Goal: Task Accomplishment & Management: Manage account settings

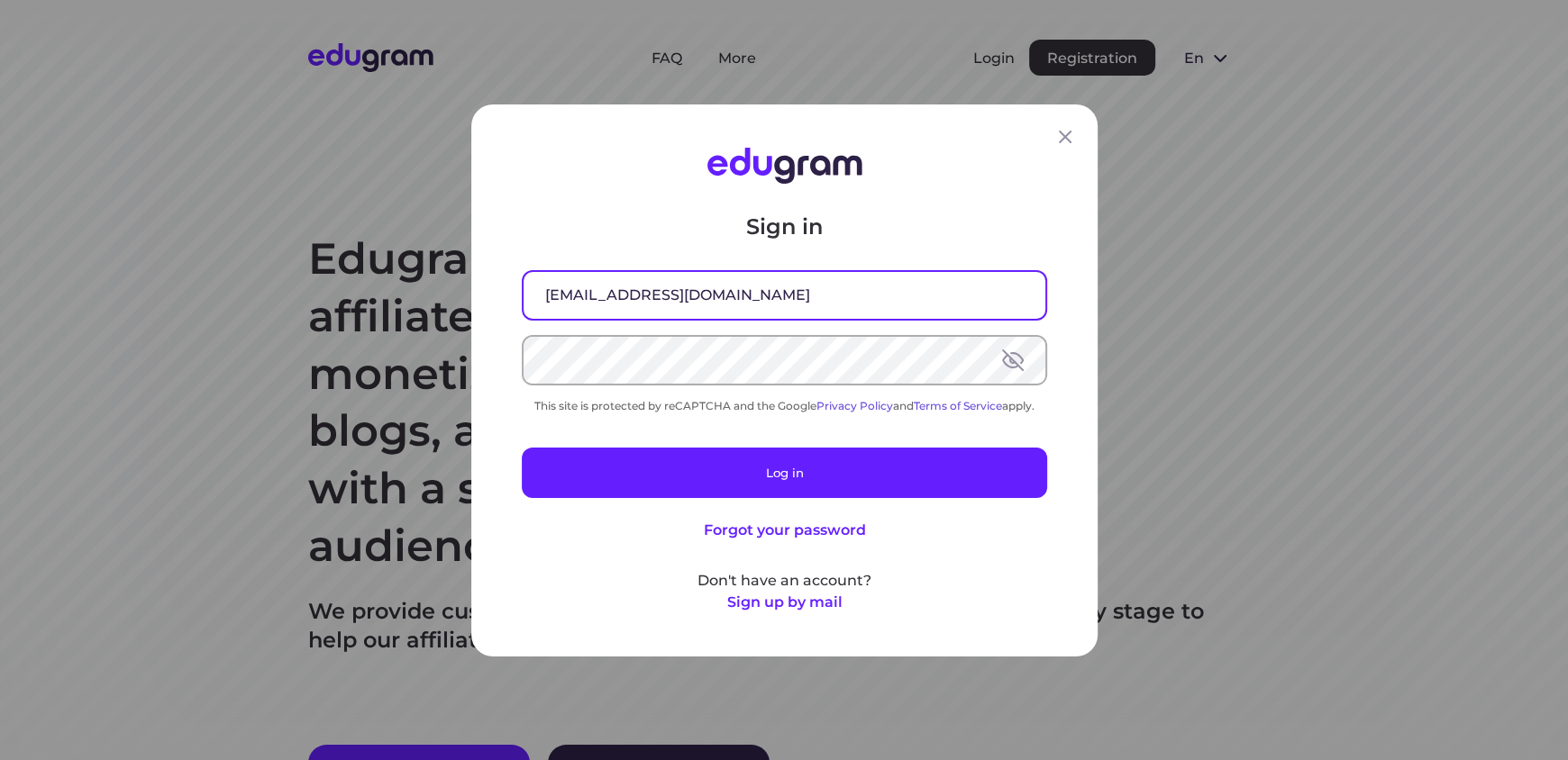
click at [809, 297] on input "[EMAIL_ADDRESS][DOMAIN_NAME]" at bounding box center [784, 294] width 522 height 46
drag, startPoint x: 799, startPoint y: 302, endPoint x: 423, endPoint y: 302, distance: 376.0
click at [423, 302] on div "Sign in [EMAIL_ADDRESS][DOMAIN_NAME] This site is protected by reCAPTCHA and th…" at bounding box center [784, 380] width 1568 height 760
type input "[EMAIL_ADDRESS][DOMAIN_NAME]"
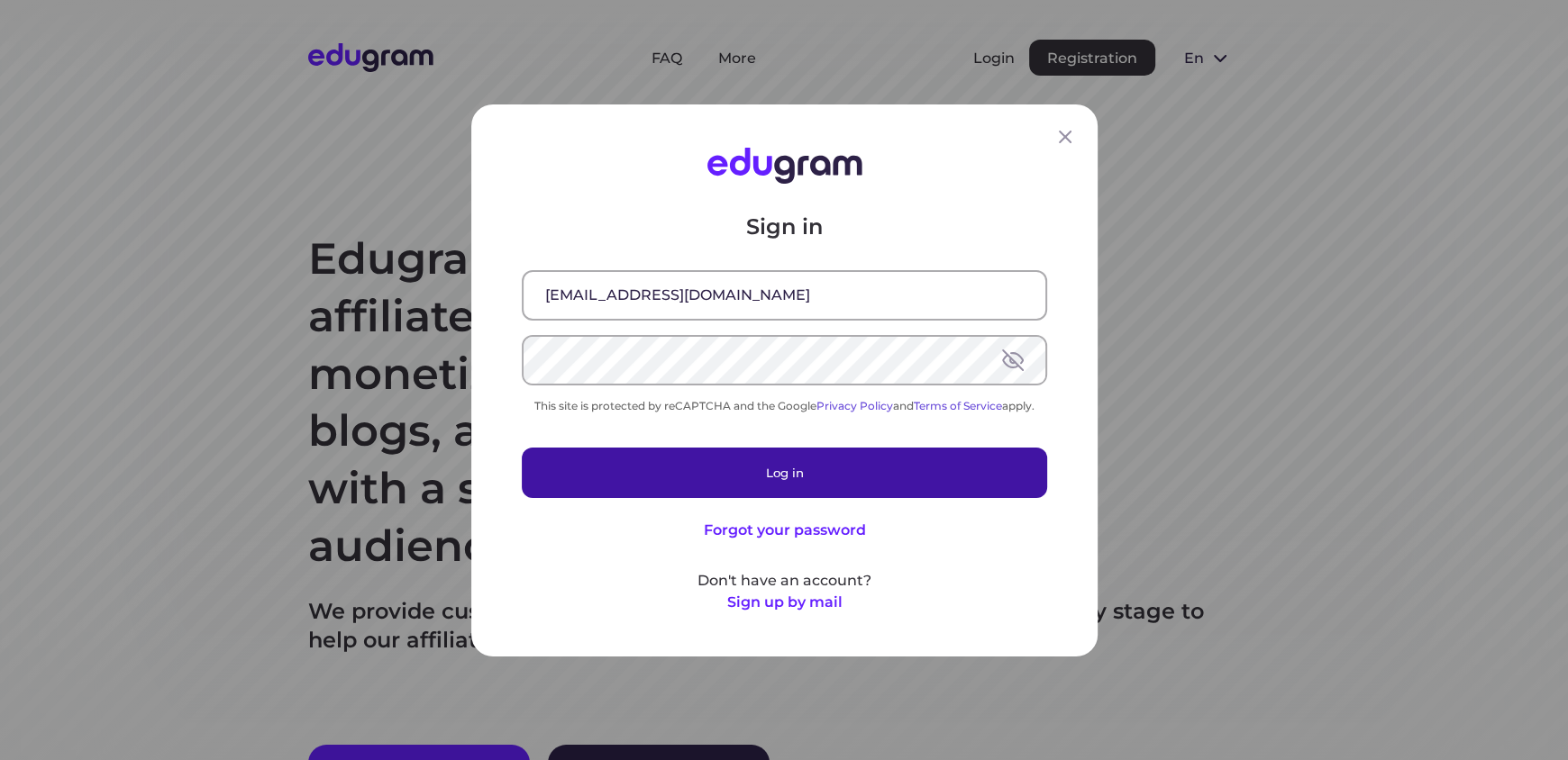
click at [788, 473] on button "Log in" at bounding box center [784, 471] width 525 height 50
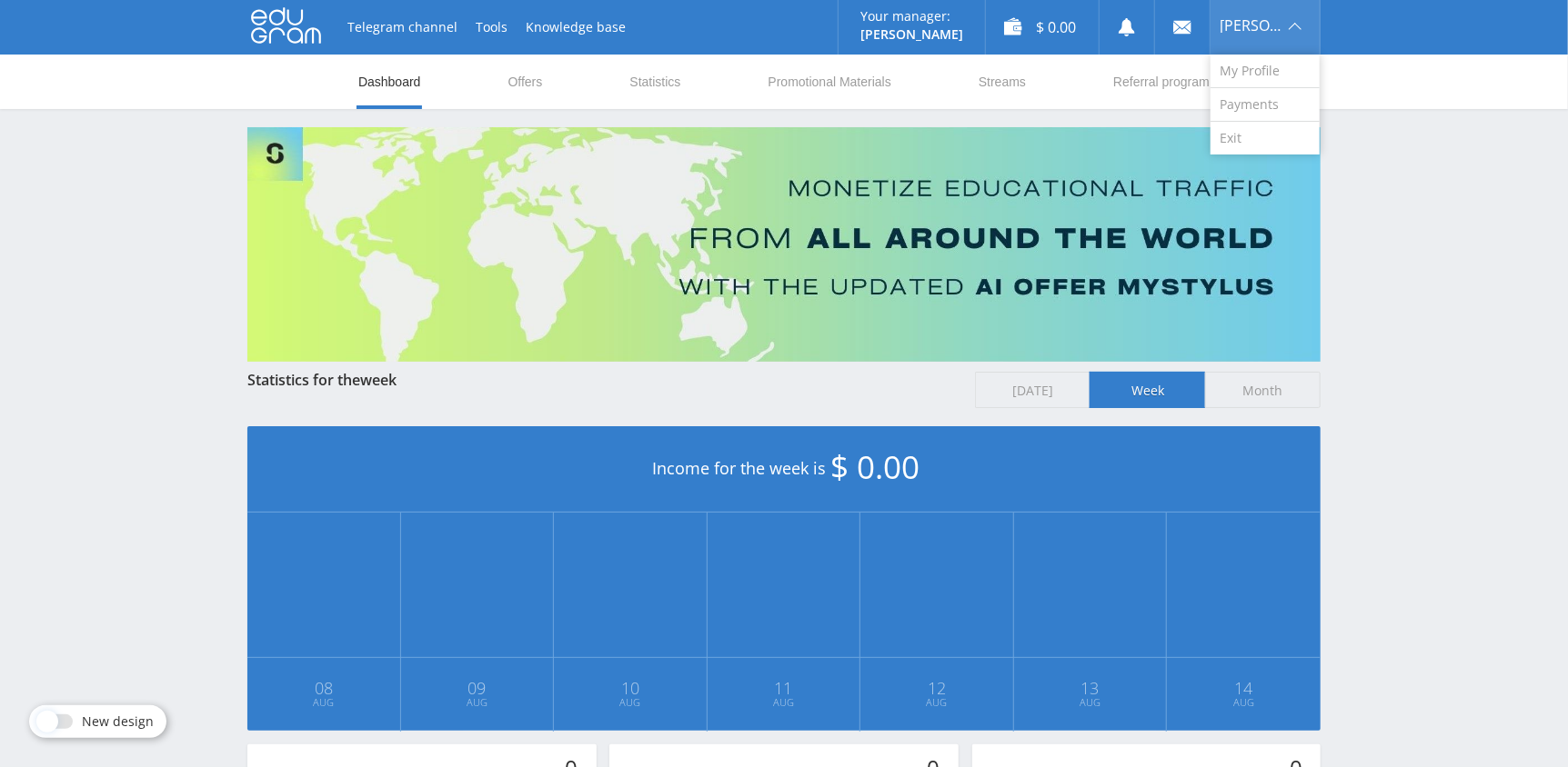
click at [1290, 43] on div "[PERSON_NAME]" at bounding box center [1265, 27] width 109 height 54
click at [1257, 111] on link "Payments" at bounding box center [1265, 105] width 109 height 34
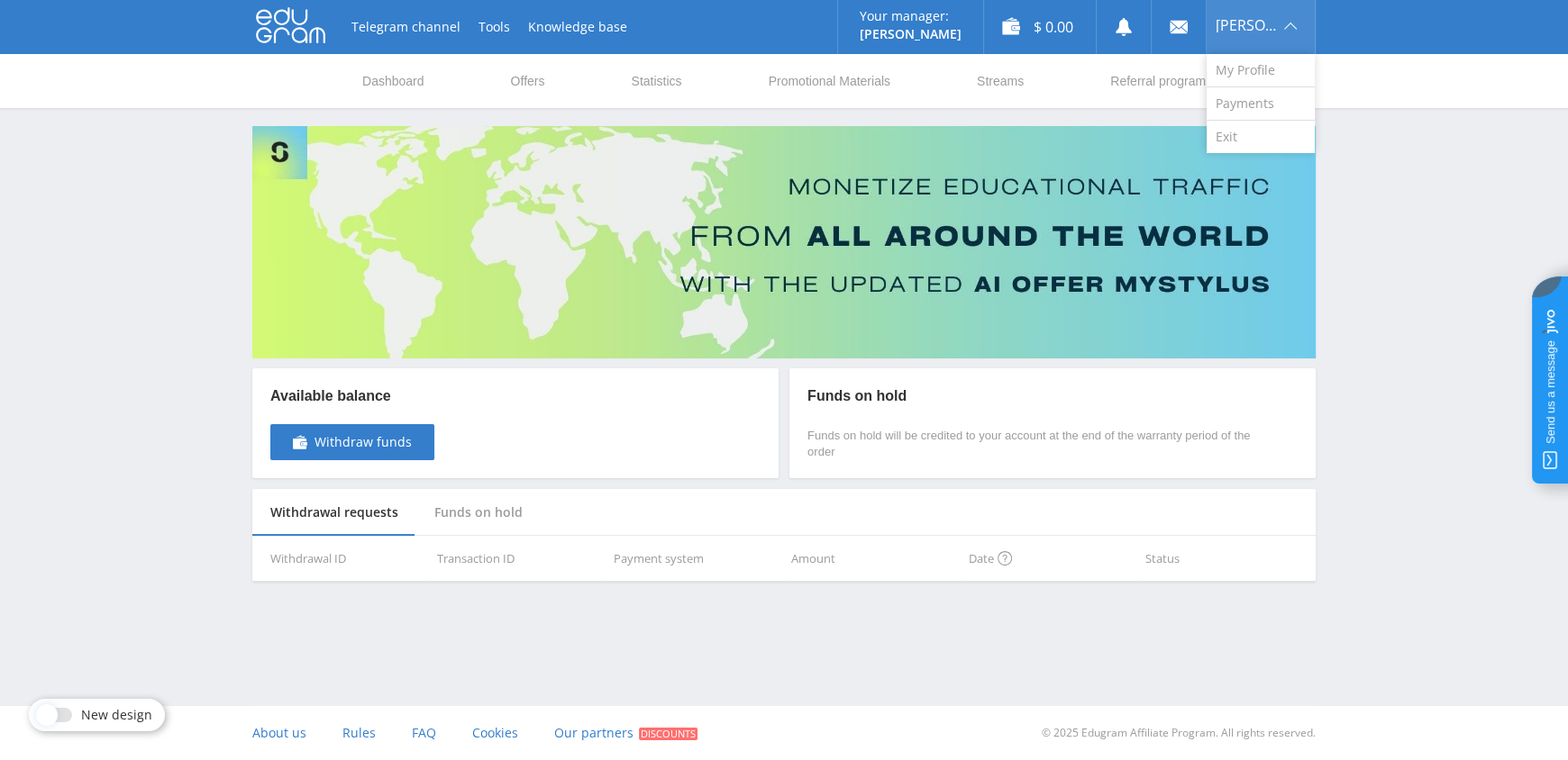
click at [1221, 34] on div "Livingstone" at bounding box center [1260, 26] width 108 height 54
click at [1259, 72] on link "My Profile" at bounding box center [1260, 70] width 108 height 34
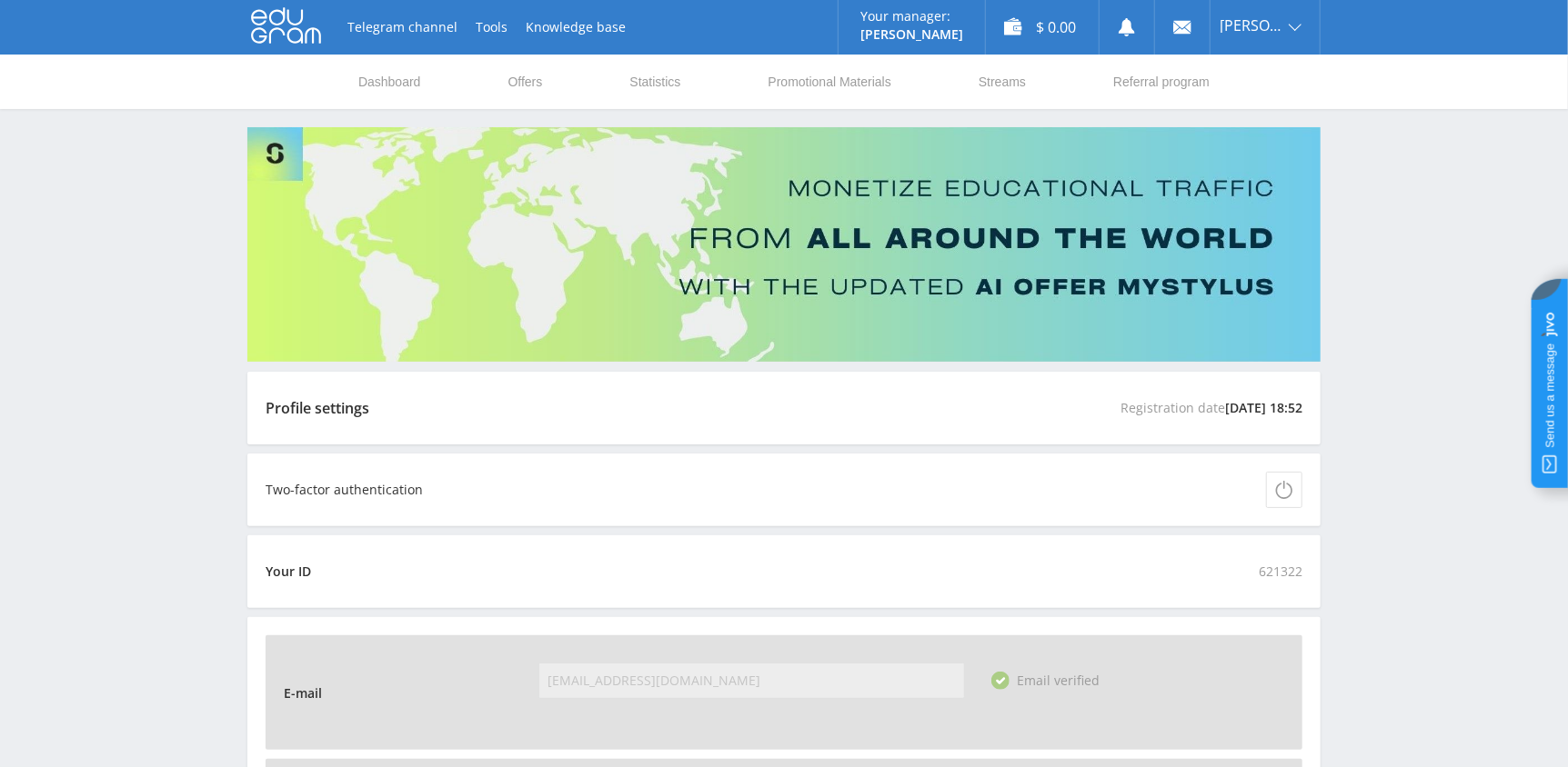
scroll to position [454, 0]
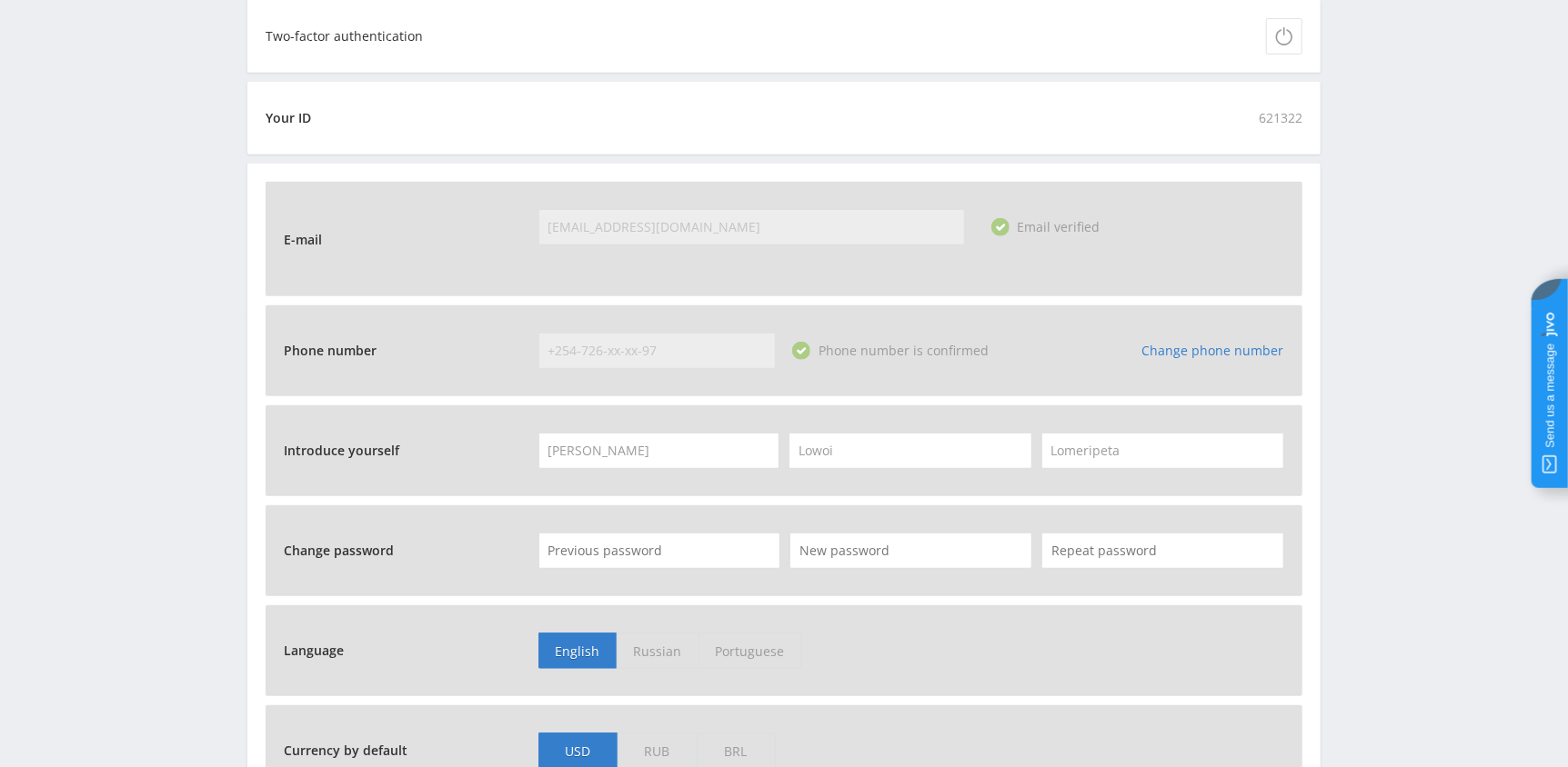
click at [1173, 347] on link "Change phone number" at bounding box center [1213, 350] width 142 height 17
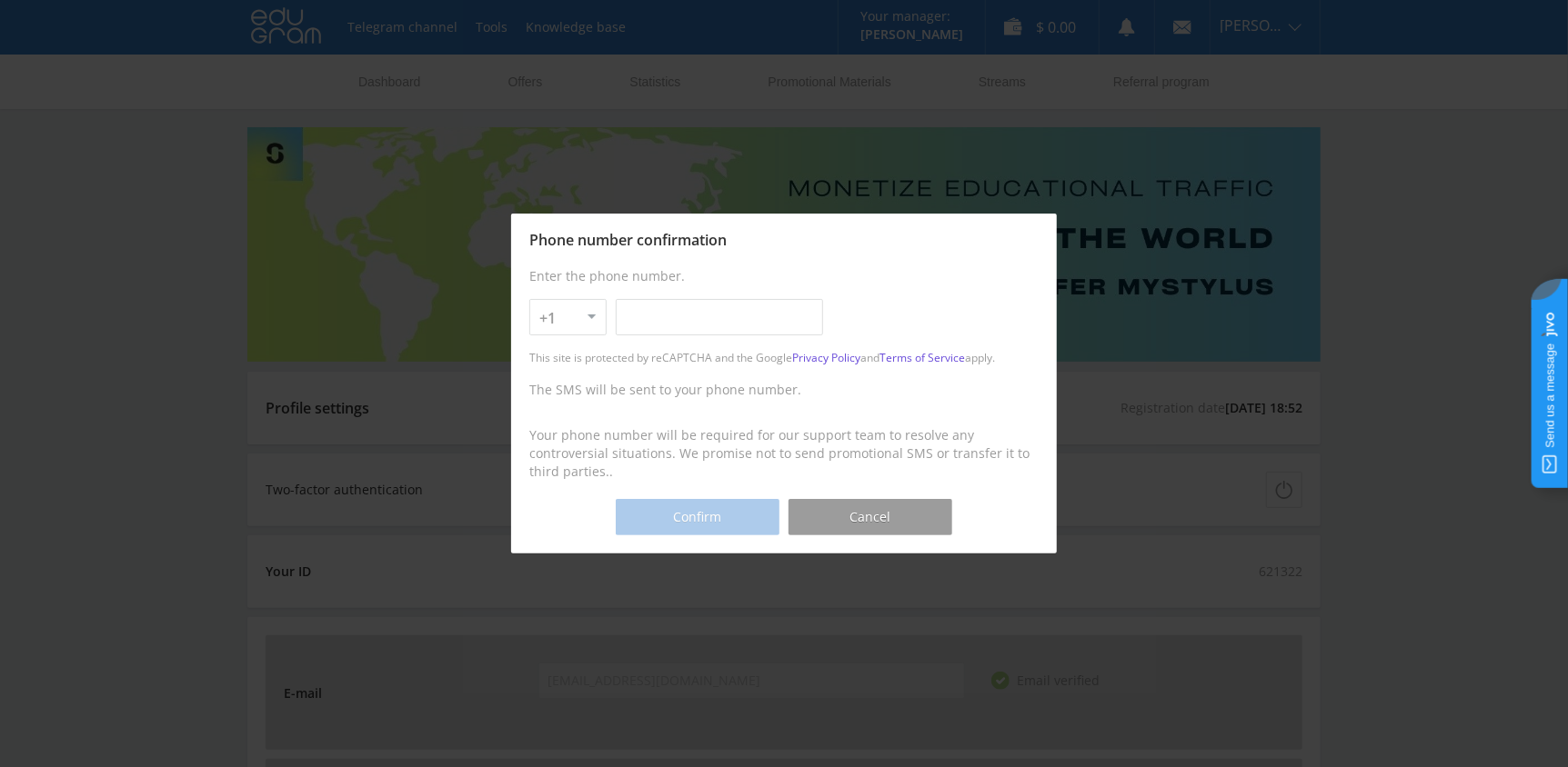
click at [602, 319] on select "+1 +7 +380 +375 +49 +972 +44 +31 +39 +43 +91 +63 +92 +254 +62 +61 +90 +33 +351 …" at bounding box center [568, 318] width 77 height 37
select select "254"
click at [529, 299] on select "+1 +7 +380 +375 +49 +972 +44 +31 +39 +43 +91 +63 +92 +254 +62 +61 +90 +33 +351 …" at bounding box center [568, 318] width 77 height 37
click at [657, 326] on input "text" at bounding box center [720, 318] width 208 height 37
type input "740-56-37-18"
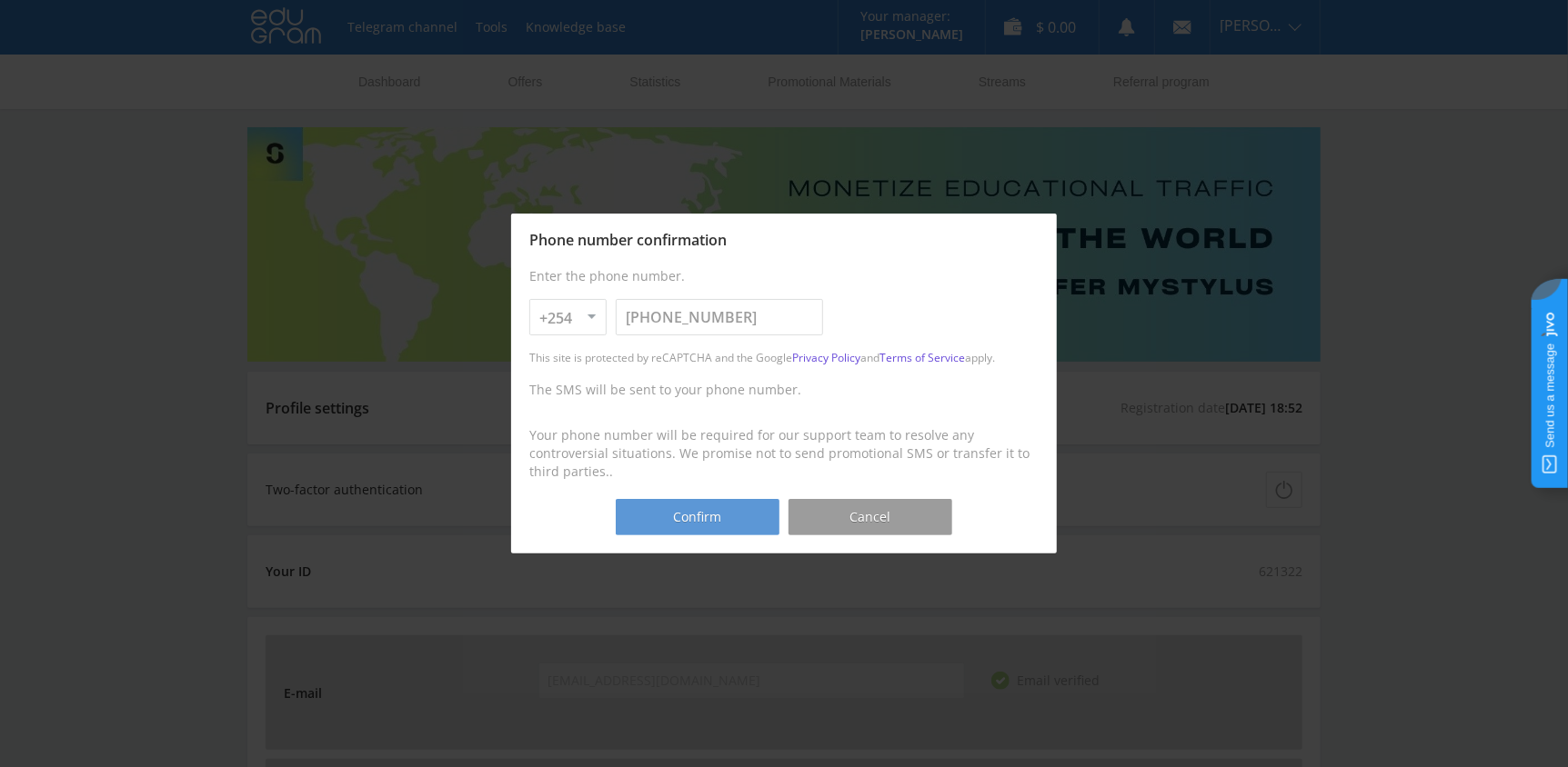
click at [716, 514] on button "Confirm" at bounding box center [698, 517] width 164 height 37
